Goal: Transaction & Acquisition: Purchase product/service

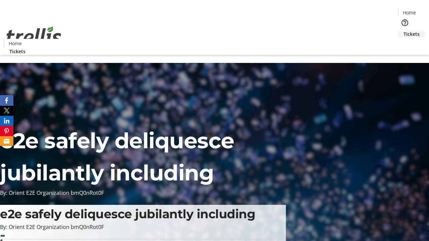
click at [403, 30] on span "Tickets" at bounding box center [411, 33] width 16 height 7
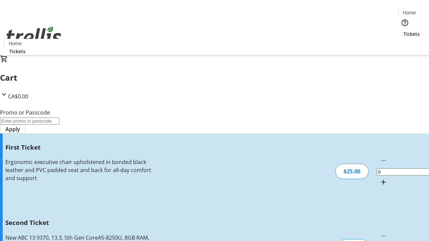
click at [379, 178] on mat-icon "Increment by one" at bounding box center [383, 182] width 8 height 8
type input "1"
type input "2"
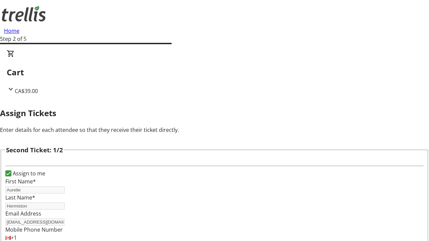
type input "[PERSON_NAME]"
type input "[PERSON_NAME][EMAIL_ADDRESS][DOMAIN_NAME]"
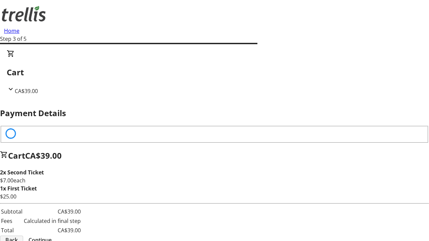
click at [18, 236] on span "Back" at bounding box center [11, 240] width 12 height 8
